Goal: Task Accomplishment & Management: Complete application form

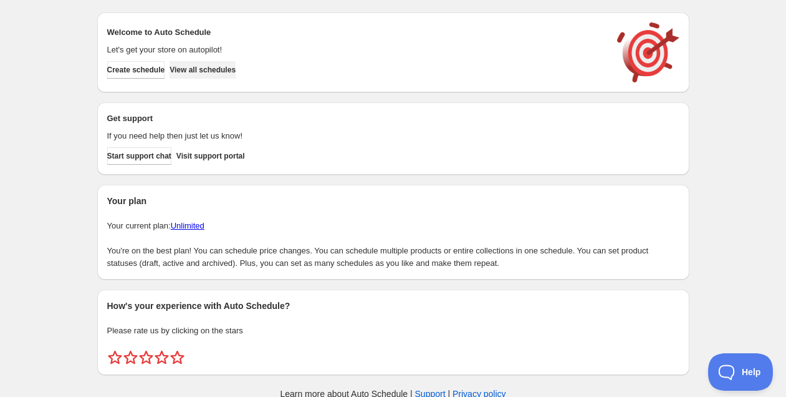
click at [233, 65] on span "View all schedules" at bounding box center [203, 70] width 66 height 10
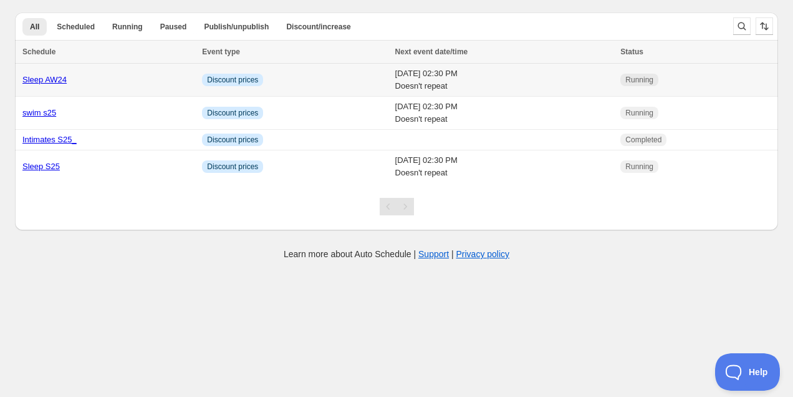
click at [57, 80] on link "Sleep AW24" at bounding box center [44, 79] width 44 height 9
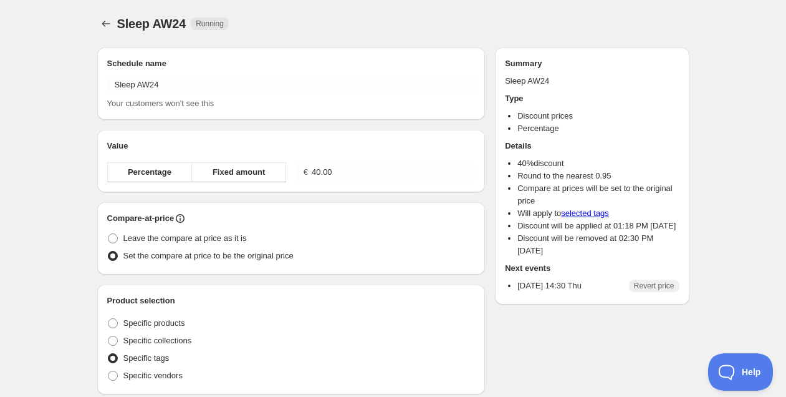
radio input "true"
checkbox input "true"
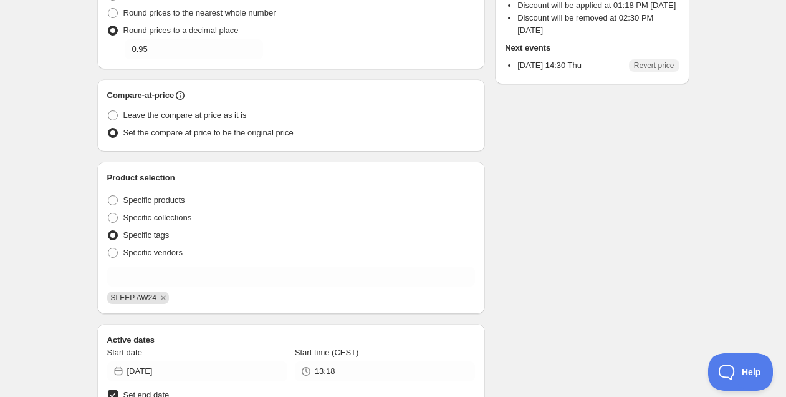
scroll to position [337, 0]
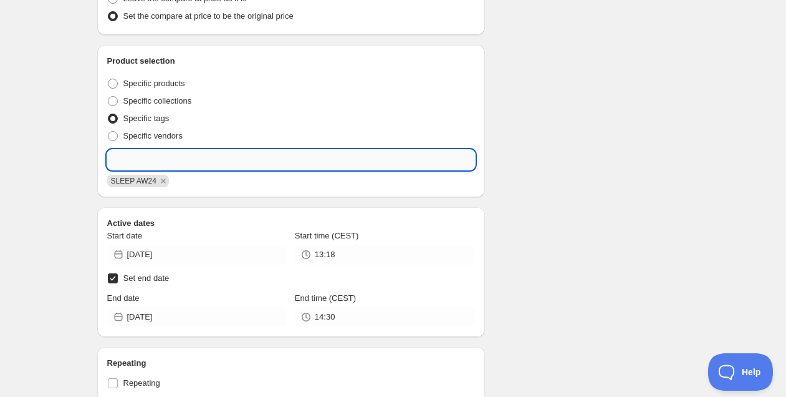
click at [248, 158] on input "text" at bounding box center [291, 160] width 369 height 20
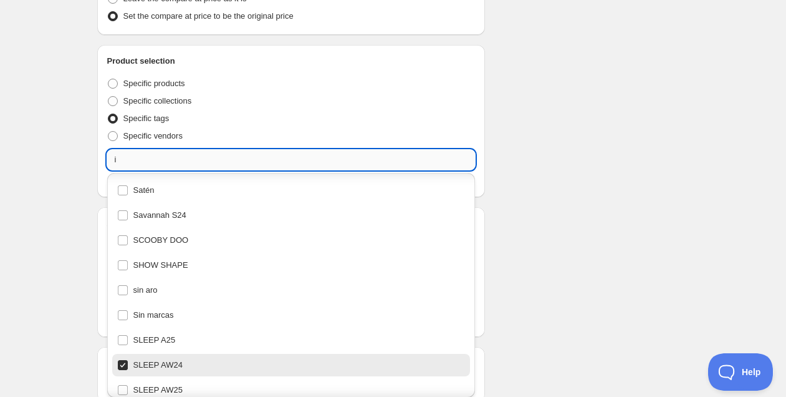
scroll to position [0, 0]
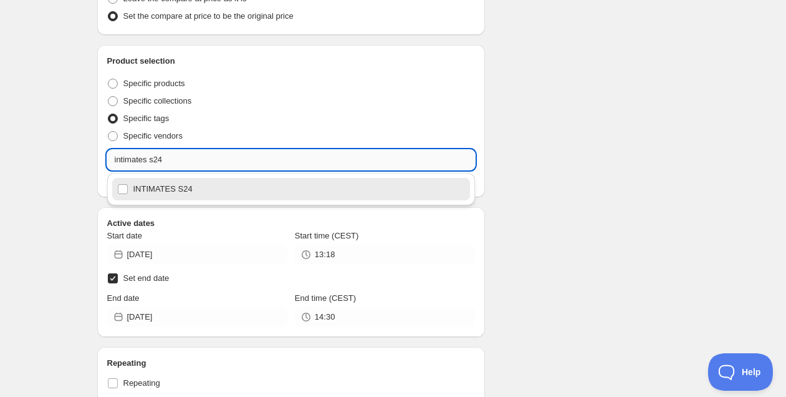
click at [157, 159] on input "intimates s24" at bounding box center [291, 160] width 369 height 20
type input "intimates a24"
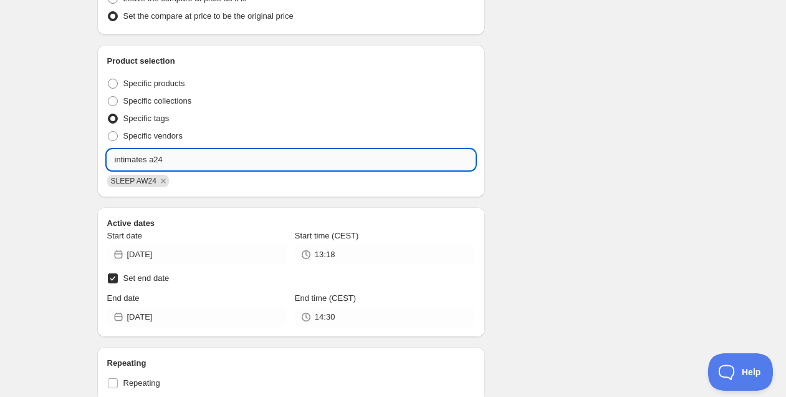
click at [188, 163] on input "intimates a24" at bounding box center [291, 160] width 369 height 20
click at [186, 160] on input "intimates a24" at bounding box center [291, 160] width 369 height 20
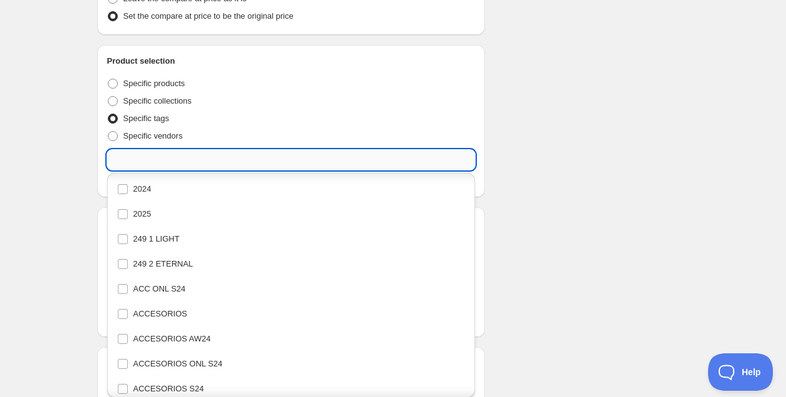
scroll to position [5188, 0]
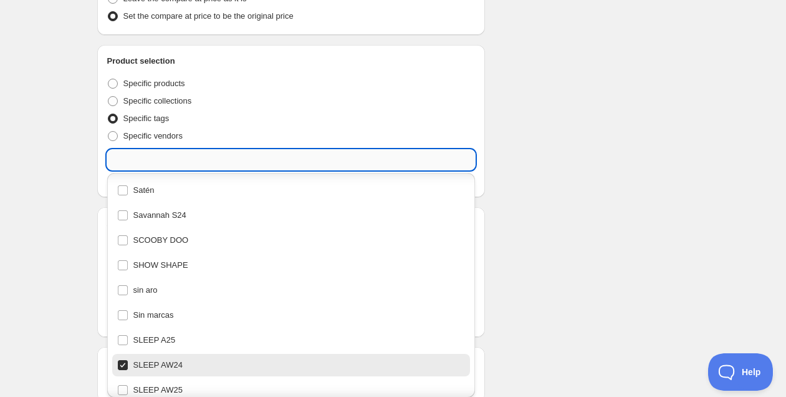
paste input "intimates a24"
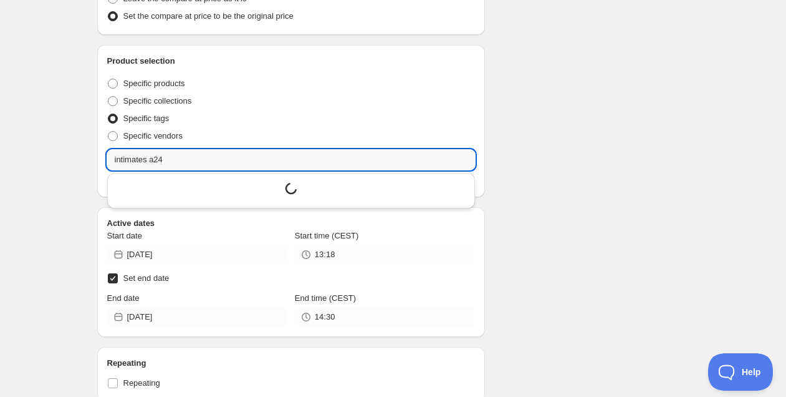
scroll to position [0, 0]
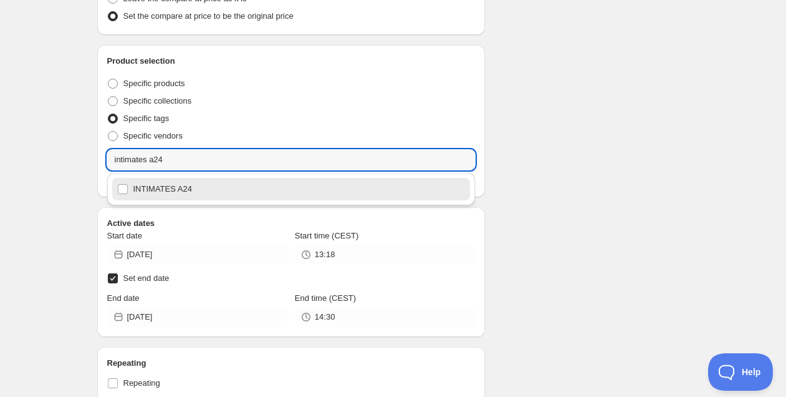
click at [158, 184] on div "INTIMATES A24" at bounding box center [291, 188] width 349 height 17
type input "INTIMATES A24"
checkbox input "true"
type input "INTIMATES A24"
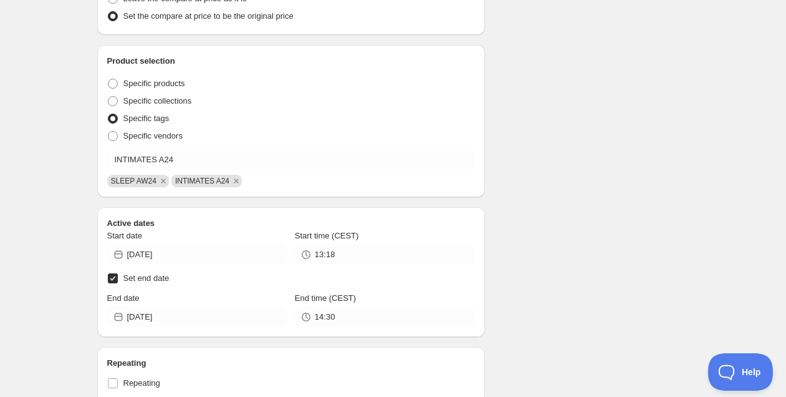
click at [573, 168] on div "Schedule name Sleep AW24 Your customers won't see this Value Percentage Fixed a…" at bounding box center [388, 177] width 602 height 953
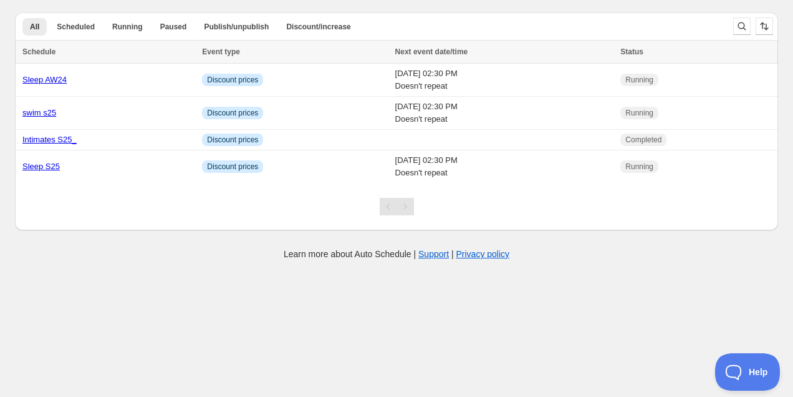
click at [156, 220] on div at bounding box center [396, 206] width 763 height 47
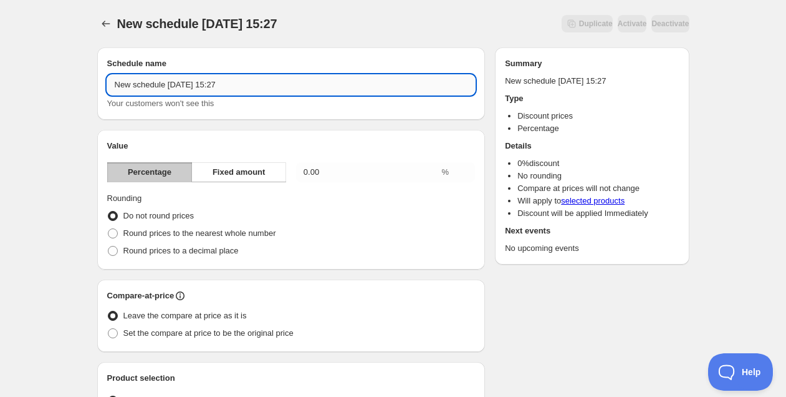
click at [192, 81] on input "New schedule [DATE] 15:27" at bounding box center [291, 85] width 369 height 20
type input "Intimates"
click at [104, 27] on icon "Schedules" at bounding box center [106, 23] width 12 height 12
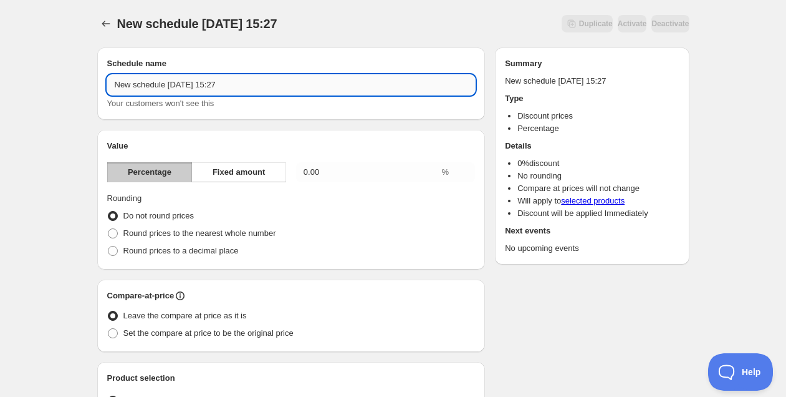
click at [175, 83] on input "New schedule [DATE] 15:27" at bounding box center [291, 85] width 369 height 20
type input "Intimates A y W24"
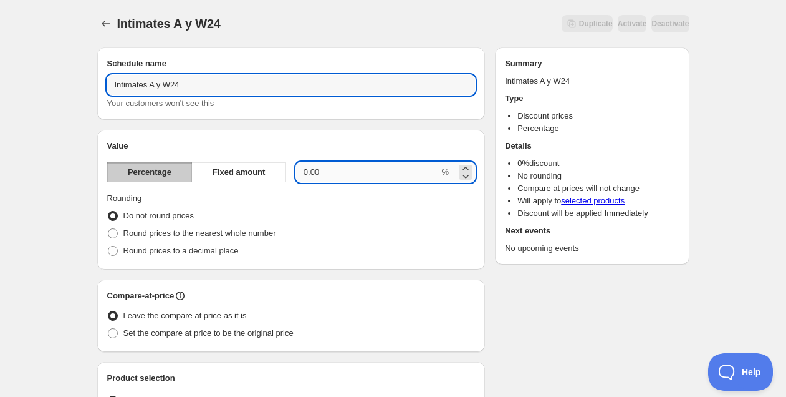
click at [368, 167] on input "0.00" at bounding box center [367, 172] width 143 height 20
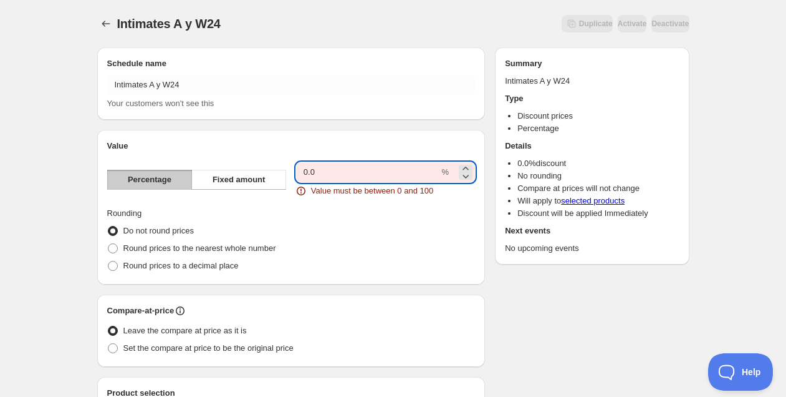
type input "0"
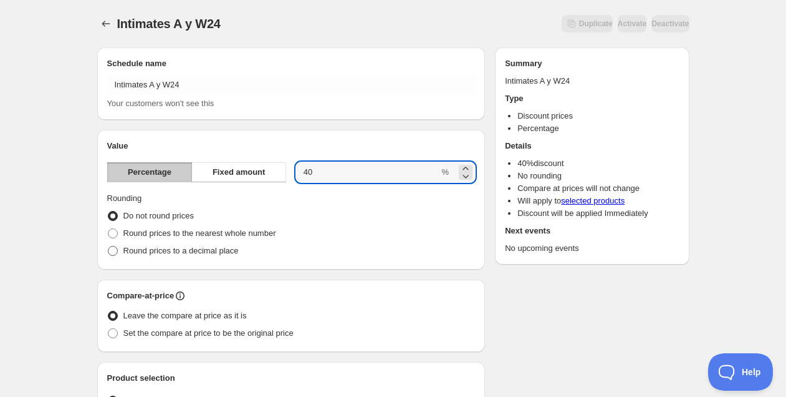
type input "40"
click at [191, 249] on span "Round prices to a decimal place" at bounding box center [180, 250] width 115 height 9
click at [109, 246] on input "Round prices to a decimal place" at bounding box center [108, 246] width 1 height 1
radio input "true"
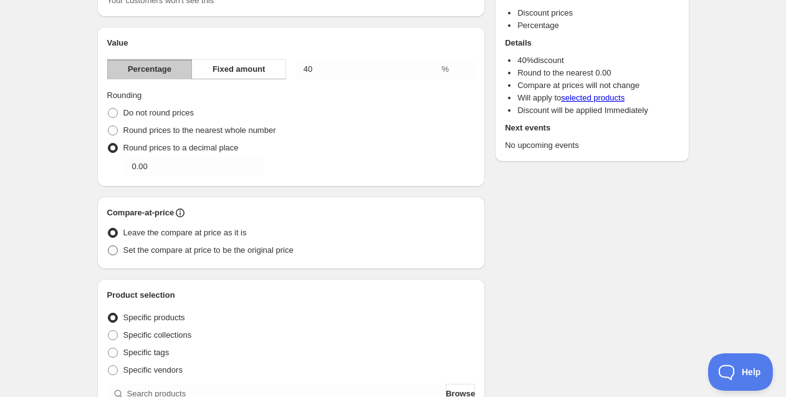
click at [195, 250] on span "Set the compare at price to be the original price" at bounding box center [208, 249] width 170 height 9
click at [109, 246] on input "Set the compare at price to be the original price" at bounding box center [108, 245] width 1 height 1
radio input "true"
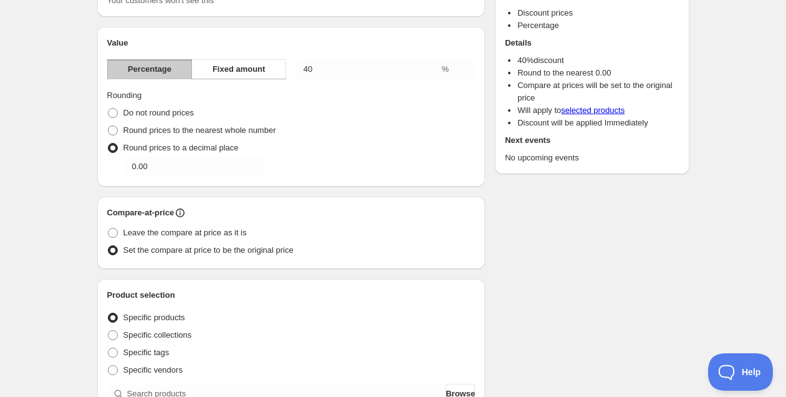
scroll to position [225, 0]
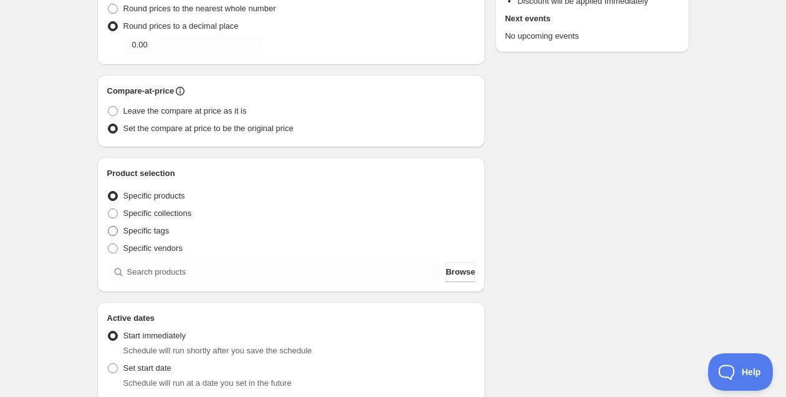
click at [161, 231] on span "Specific tags" at bounding box center [146, 230] width 46 height 9
click at [109, 226] on input "Specific tags" at bounding box center [108, 226] width 1 height 1
radio input "true"
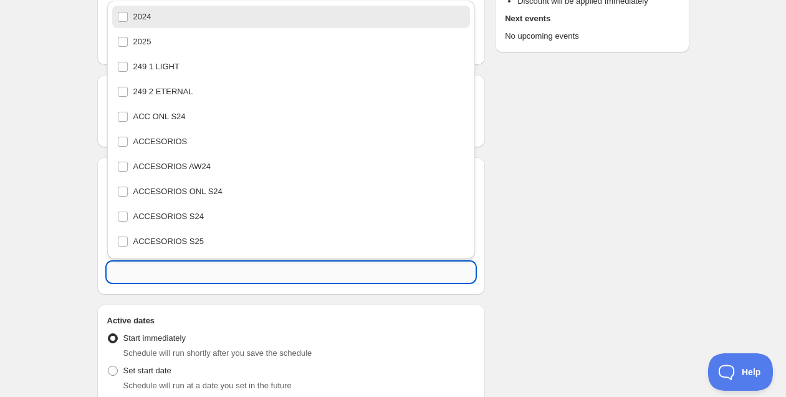
click at [178, 270] on input "text" at bounding box center [291, 272] width 369 height 20
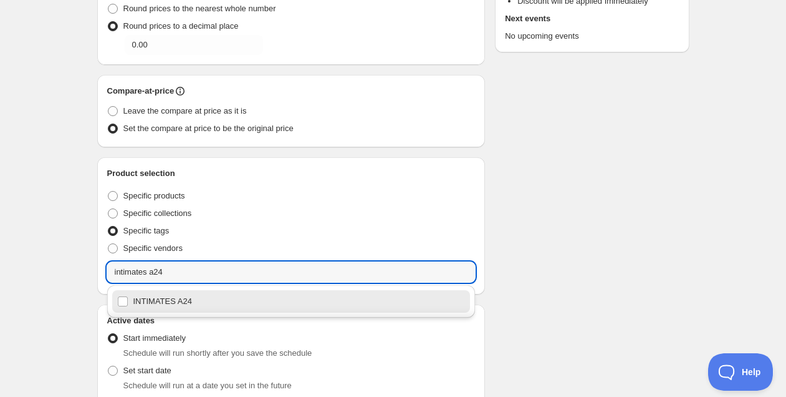
click at [181, 296] on div "INTIMATES A24" at bounding box center [291, 300] width 349 height 17
type input "INTIMATES A24"
checkbox input "true"
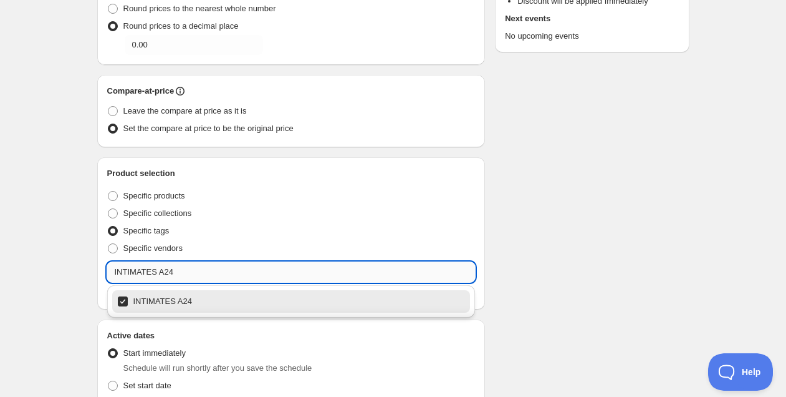
click at [176, 272] on input "INTIMATES A24" at bounding box center [291, 272] width 369 height 20
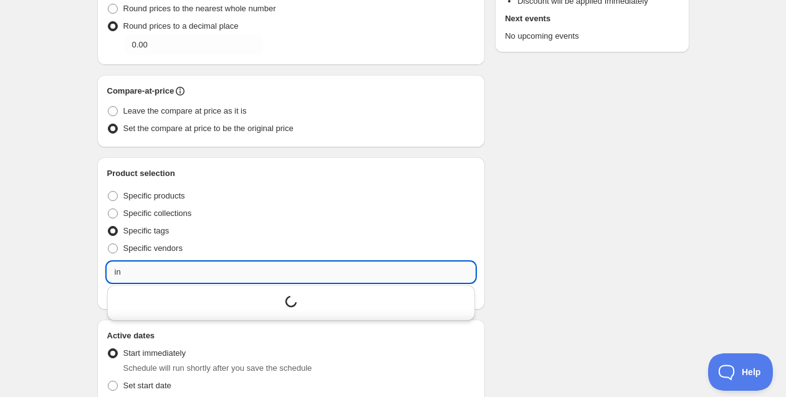
scroll to position [0, 0]
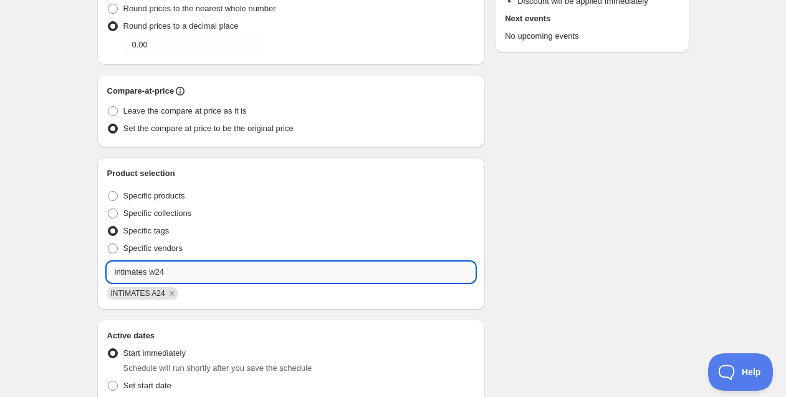
click at [194, 273] on input "intimates w24" at bounding box center [291, 272] width 369 height 20
type input "i"
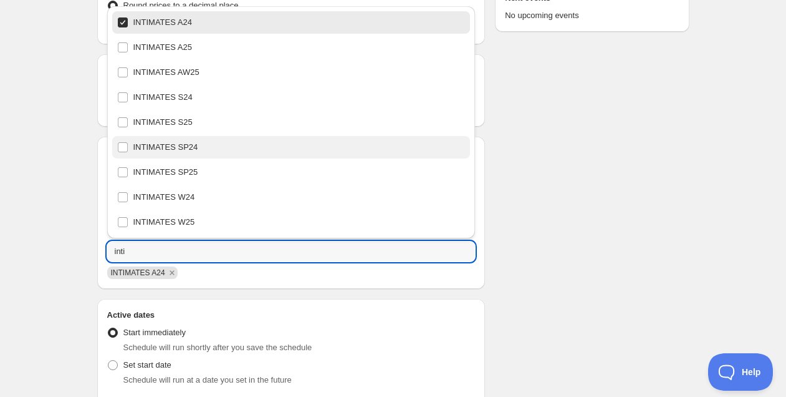
scroll to position [246, 0]
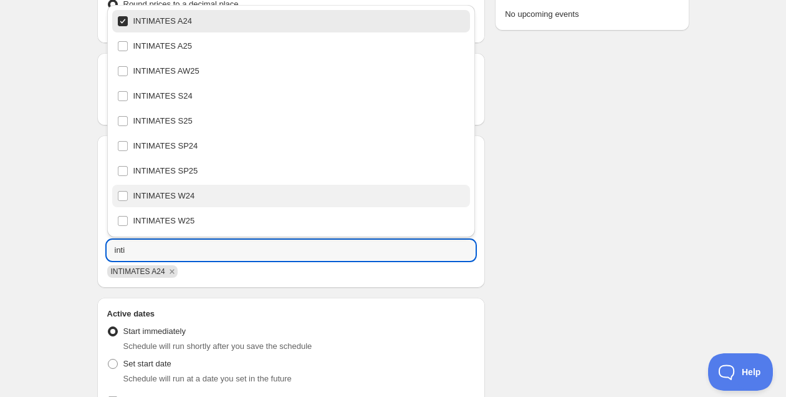
click at [229, 201] on div "INTIMATES W24" at bounding box center [291, 195] width 349 height 17
type input "INTIMATES W24"
checkbox input "true"
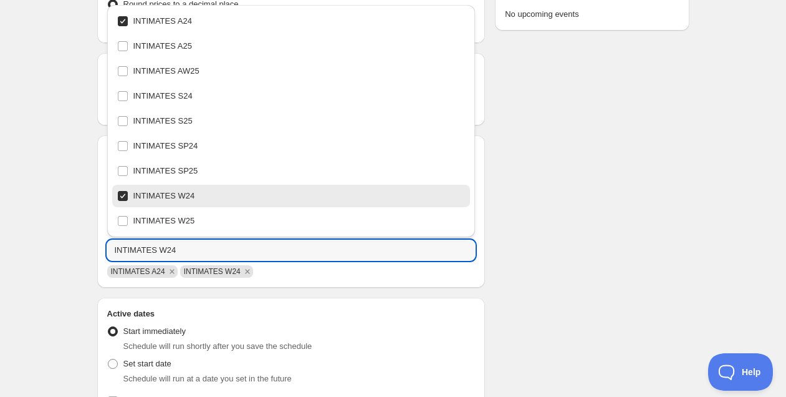
type input "INTIMATES W24"
click at [528, 225] on div "Schedule name Intimates A y W24 Your customers won't see this Value Percentage …" at bounding box center [388, 240] width 602 height 898
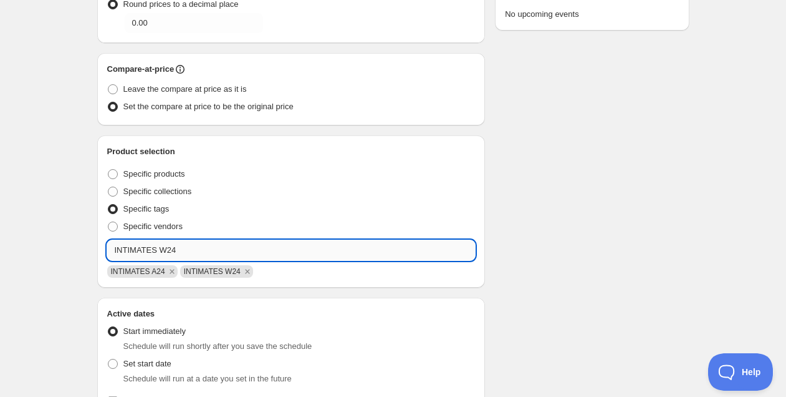
click at [223, 249] on input "INTIMATES W24" at bounding box center [291, 250] width 369 height 20
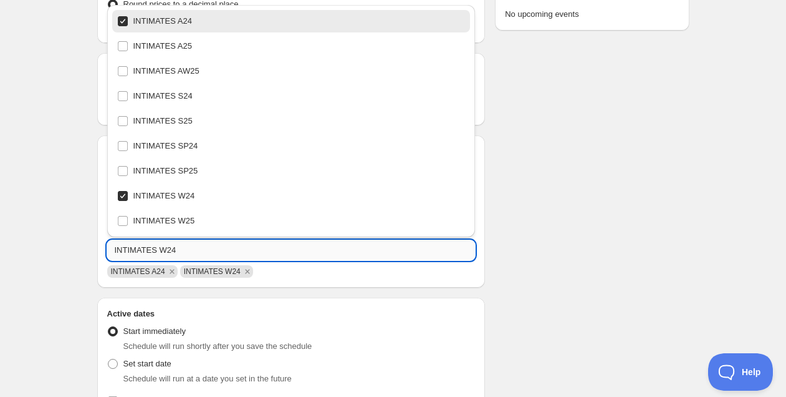
click at [223, 249] on input "INTIMATES W24" at bounding box center [291, 250] width 369 height 20
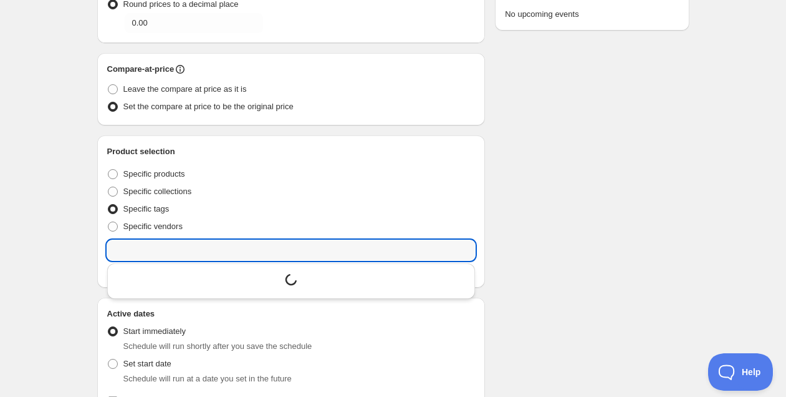
scroll to position [2930, 0]
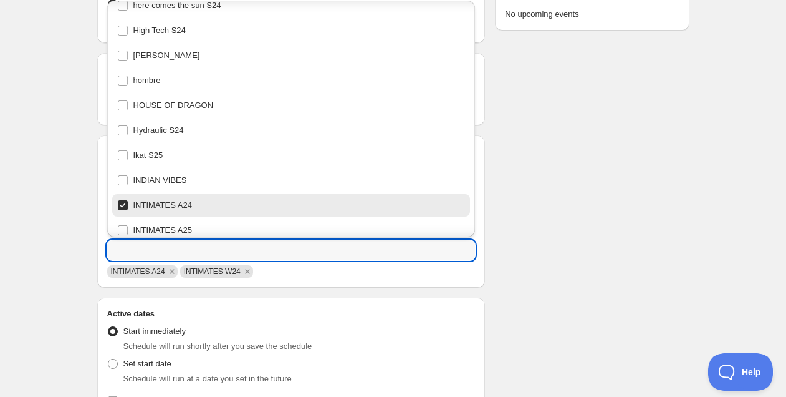
click at [534, 210] on div "Schedule name Intimates A y W24 Your customers won't see this Value Percentage …" at bounding box center [388, 240] width 602 height 898
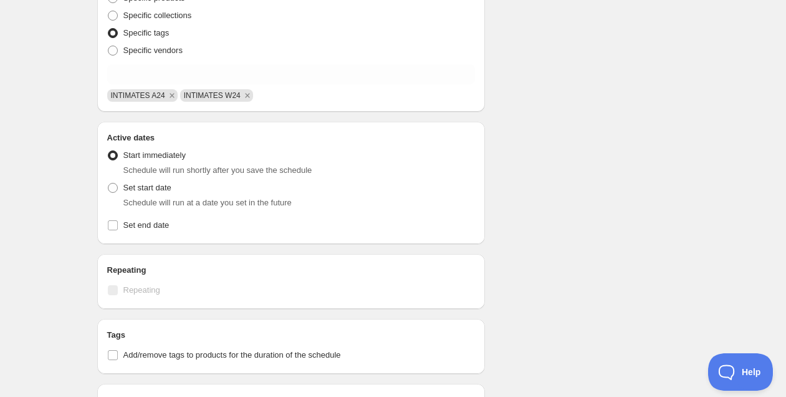
scroll to position [493, 0]
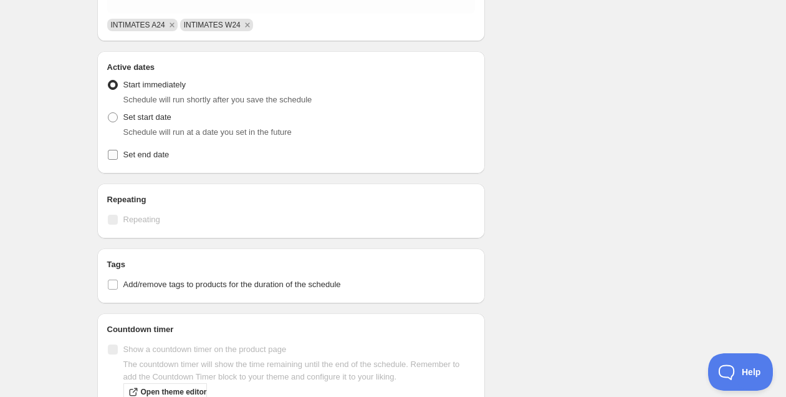
click at [145, 153] on span "Set end date" at bounding box center [146, 154] width 46 height 9
click at [118, 153] on input "Set end date" at bounding box center [113, 155] width 10 height 10
checkbox input "true"
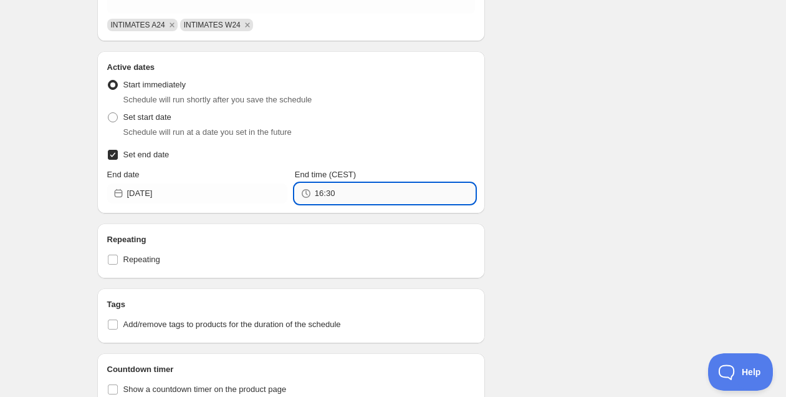
click at [353, 198] on input "16:30" at bounding box center [395, 193] width 160 height 20
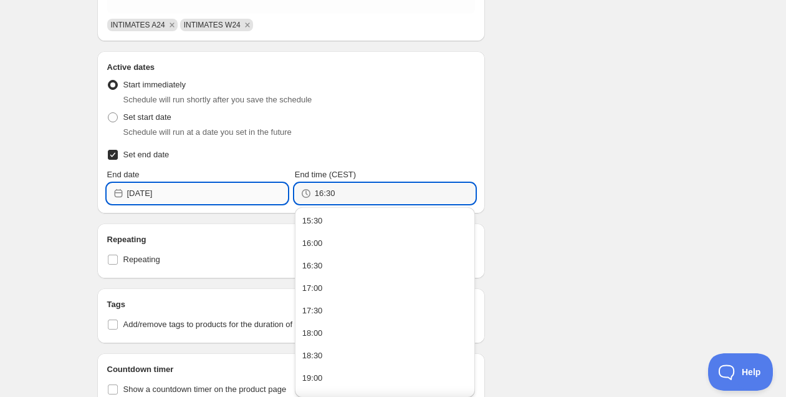
click at [207, 196] on input "[DATE]" at bounding box center [207, 193] width 160 height 20
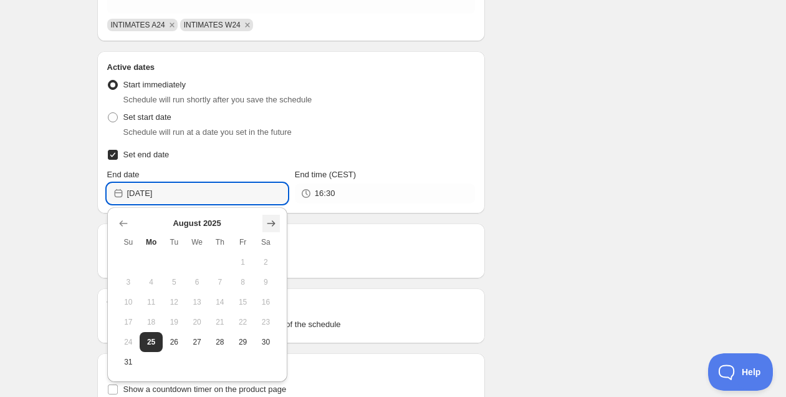
click at [276, 219] on icon "Show next month, September 2025" at bounding box center [271, 223] width 12 height 12
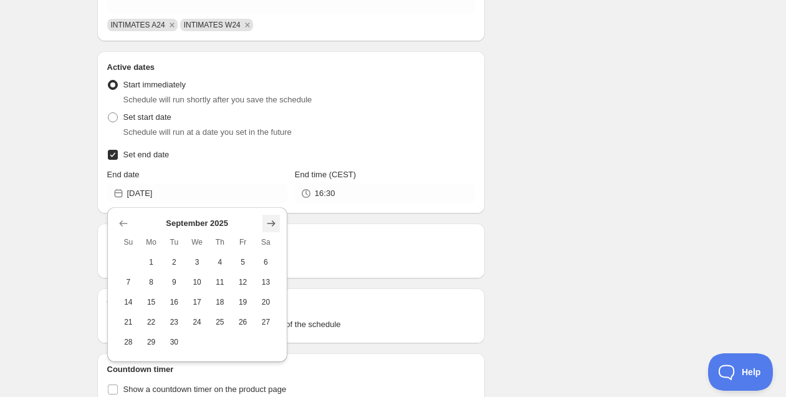
click at [276, 220] on icon "Show next month, October 2025" at bounding box center [271, 223] width 12 height 12
click at [276, 220] on icon "Show next month, December 2025" at bounding box center [271, 223] width 12 height 12
click at [276, 220] on icon "Show next month, January 2026" at bounding box center [271, 223] width 12 height 12
click at [221, 253] on button "1" at bounding box center [220, 262] width 23 height 20
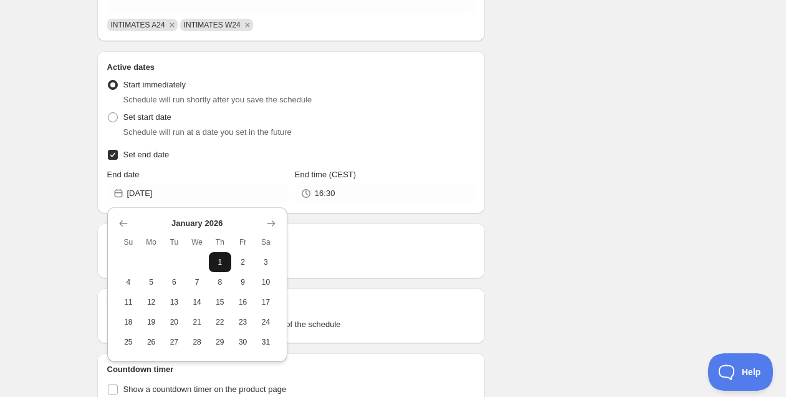
type input "[DATE]"
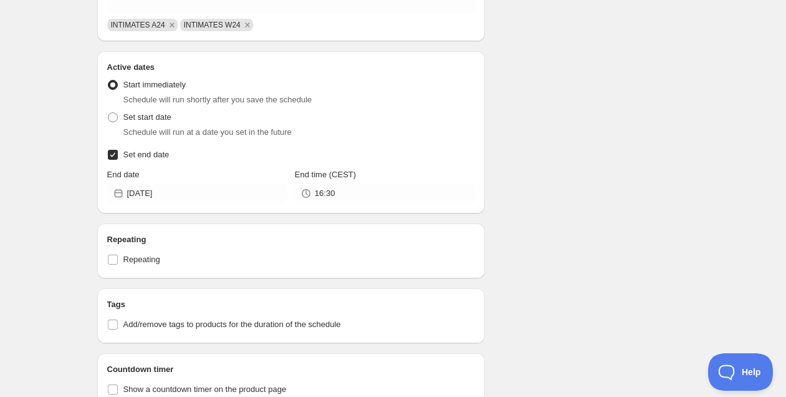
click at [508, 241] on div "Schedule name Intimates A y W24 Your customers won't see this Value Percentage …" at bounding box center [388, 14] width 602 height 938
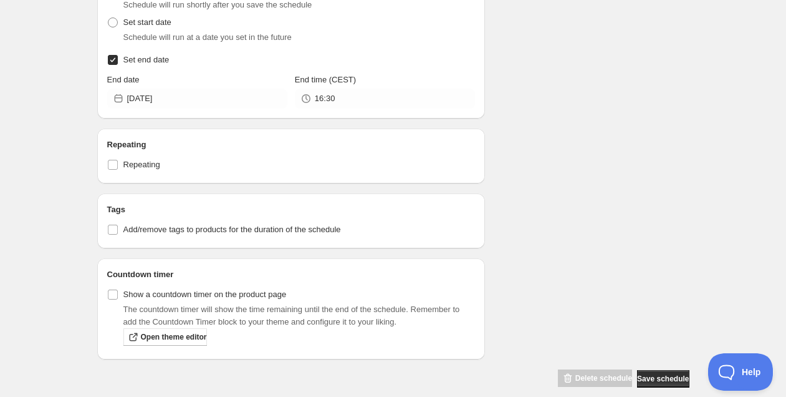
scroll to position [602, 0]
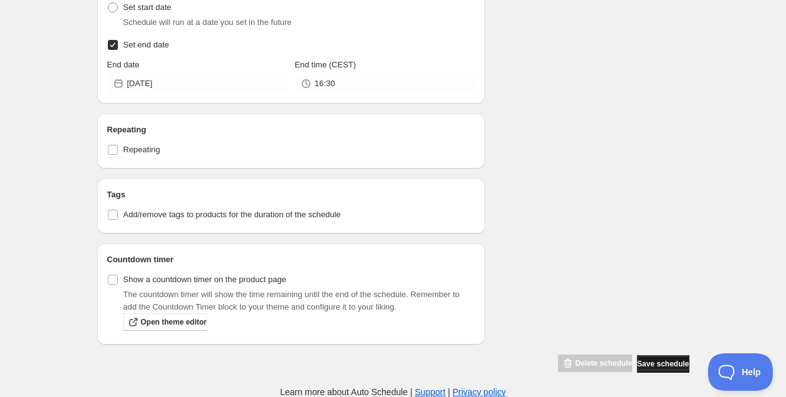
click at [653, 363] on span "Save schedule" at bounding box center [663, 364] width 52 height 10
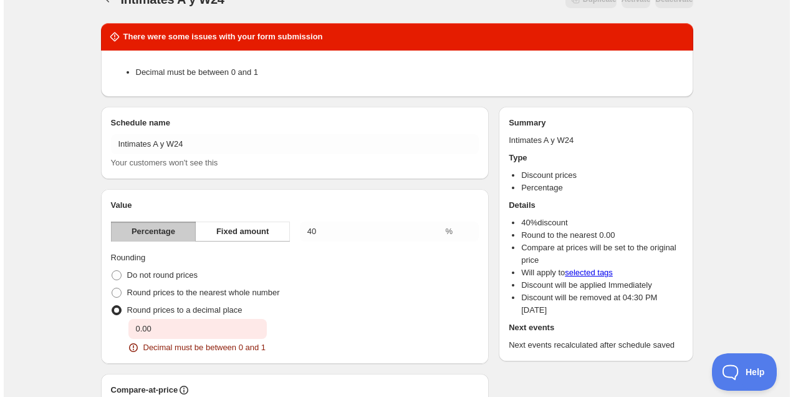
scroll to position [0, 0]
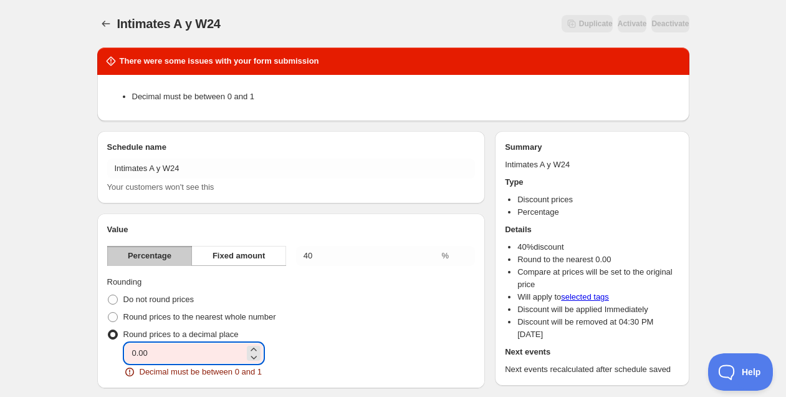
click at [186, 349] on input "0.00" at bounding box center [185, 353] width 120 height 20
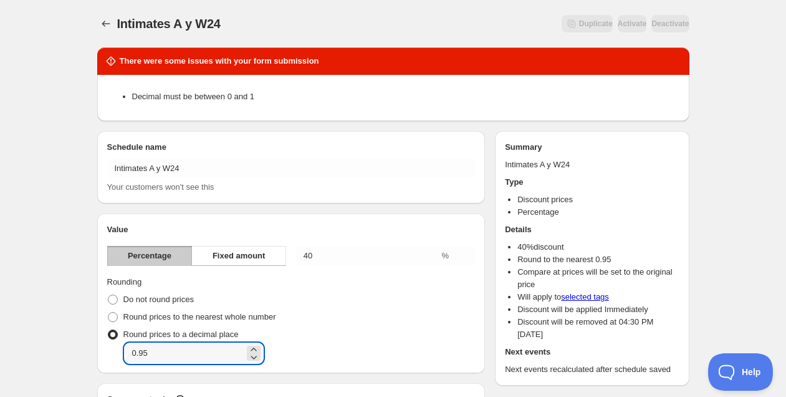
type input "0.95"
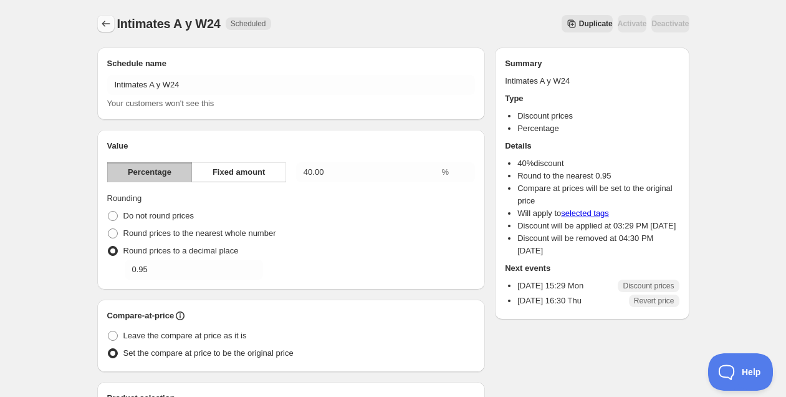
click at [107, 25] on icon "Schedules" at bounding box center [106, 23] width 12 height 12
